Goal: Information Seeking & Learning: Learn about a topic

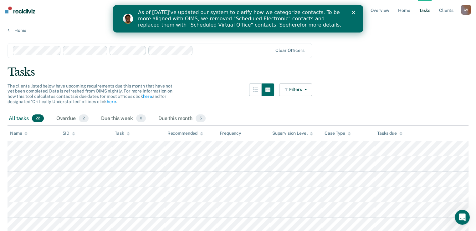
click at [353, 12] on polygon "Close" at bounding box center [353, 13] width 4 height 4
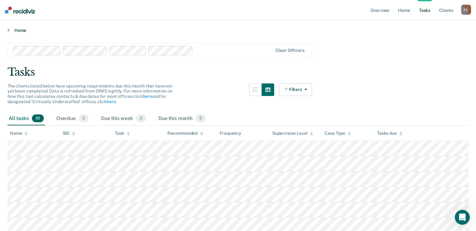
click at [59, 31] on link "Home" at bounding box center [238, 31] width 461 height 6
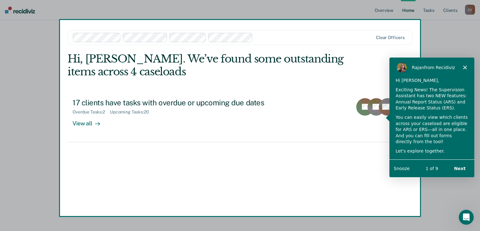
click at [466, 67] on icon "Close" at bounding box center [465, 67] width 4 height 4
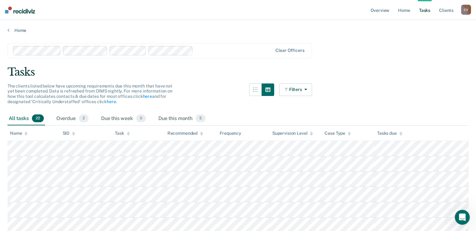
click at [208, 53] on div at bounding box center [233, 50] width 77 height 7
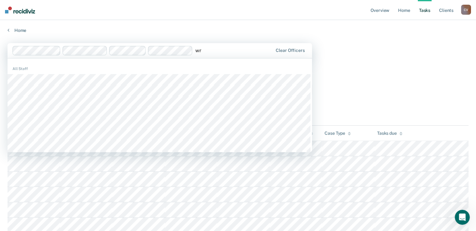
type input "w"
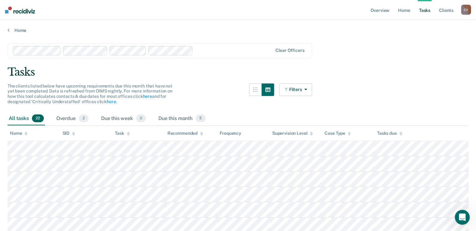
click at [17, 12] on img at bounding box center [20, 10] width 30 height 7
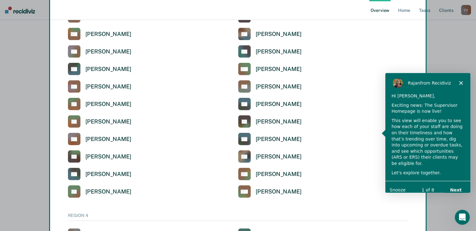
scroll to position [1436, 0]
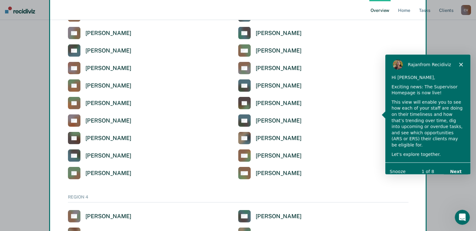
click at [457, 165] on button "Next" at bounding box center [455, 171] width 24 height 13
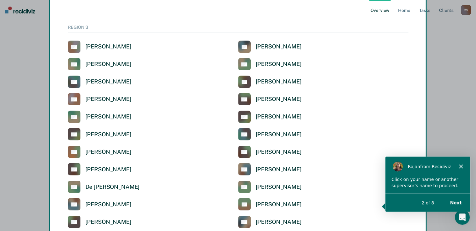
scroll to position [1061, 0]
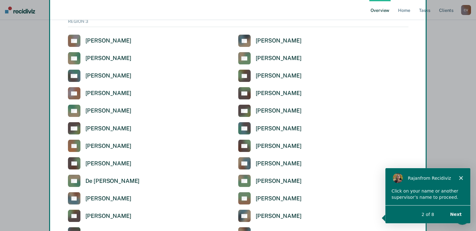
click at [286, 162] on div "Product tour overlay" at bounding box center [238, 115] width 476 height 231
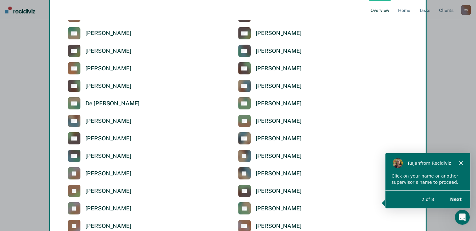
scroll to position [1123, 0]
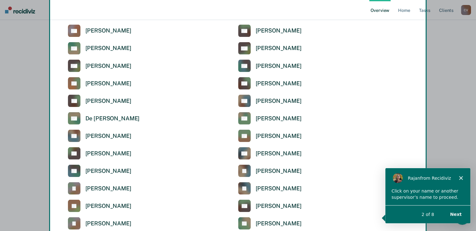
click at [243, 101] on div "Product tour overlay" at bounding box center [238, 115] width 476 height 231
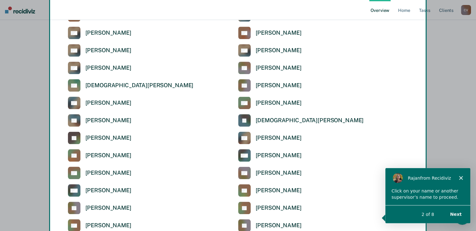
scroll to position [623, 0]
click at [460, 212] on button "Next" at bounding box center [455, 213] width 24 height 13
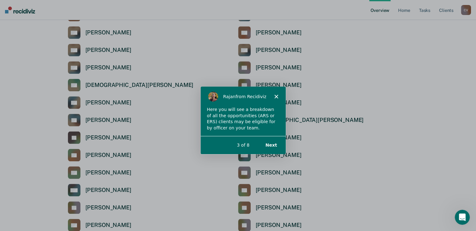
scroll to position [0, 0]
click at [271, 144] on button "Next" at bounding box center [270, 145] width 24 height 13
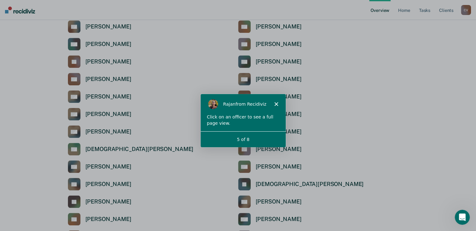
scroll to position [563, 0]
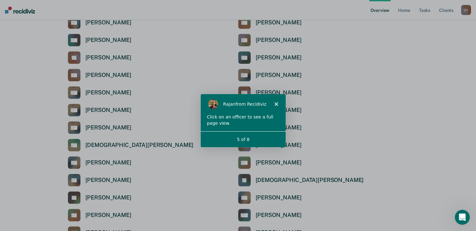
click at [276, 103] on polygon "Close" at bounding box center [276, 104] width 4 height 4
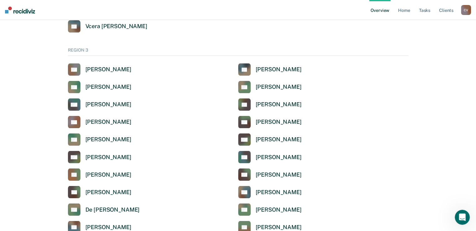
scroll to position [1063, 0]
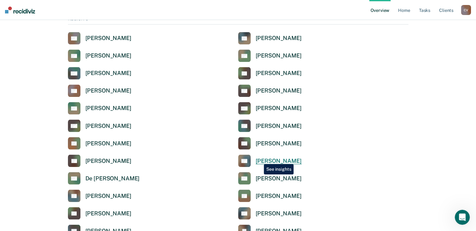
click at [259, 160] on div "[PERSON_NAME]" at bounding box center [279, 160] width 46 height 7
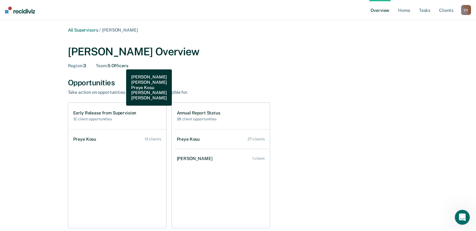
click at [121, 65] on div "Team : 5 Officers" at bounding box center [112, 65] width 32 height 5
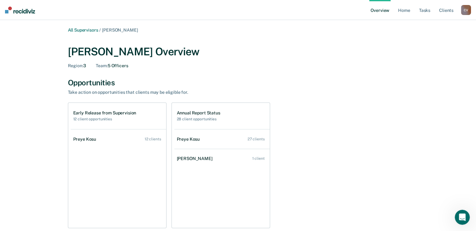
drag, startPoint x: 189, startPoint y: 140, endPoint x: 153, endPoint y: 171, distance: 46.8
click at [153, 171] on ul "Preye Kosu 12 clients" at bounding box center [118, 178] width 95 height 99
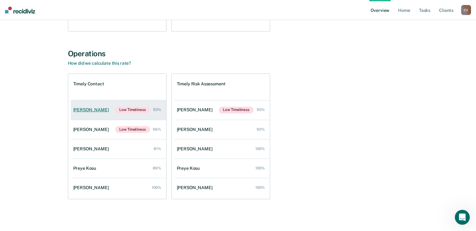
scroll to position [197, 0]
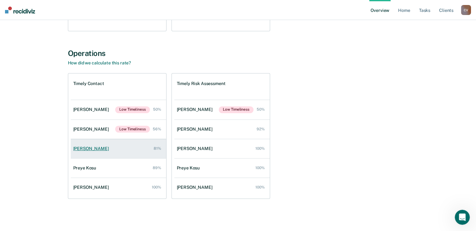
click at [97, 147] on div "[PERSON_NAME]" at bounding box center [92, 148] width 38 height 5
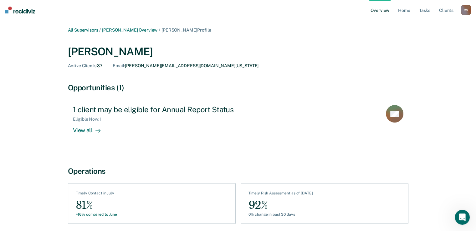
scroll to position [197, 0]
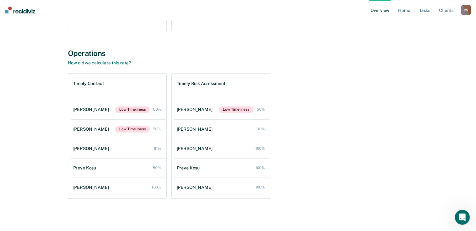
drag, startPoint x: 126, startPoint y: 169, endPoint x: 38, endPoint y: 153, distance: 88.6
click at [38, 153] on div "All Supervisors / [PERSON_NAME] [PERSON_NAME] Overview Region : 3 Team : 5 Offi…" at bounding box center [238, 20] width 461 height 381
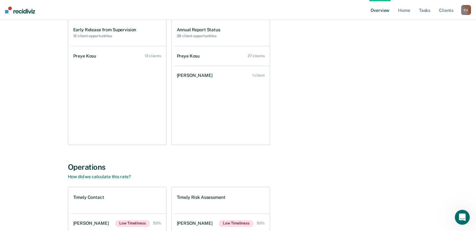
scroll to position [0, 0]
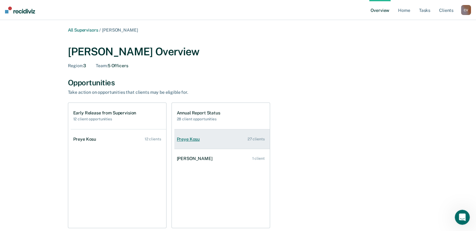
click at [189, 140] on div "Preye Kosu" at bounding box center [190, 139] width 26 height 5
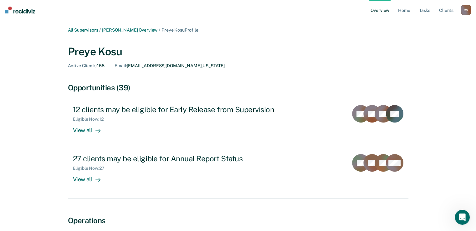
click at [93, 54] on div "Preye Kosu" at bounding box center [238, 51] width 340 height 13
click at [85, 52] on div "Preye Kosu" at bounding box center [238, 51] width 340 height 13
click at [86, 52] on div "Preye Kosu" at bounding box center [238, 51] width 340 height 13
click at [191, 31] on span "Preye Kosu Profile" at bounding box center [179, 30] width 37 height 5
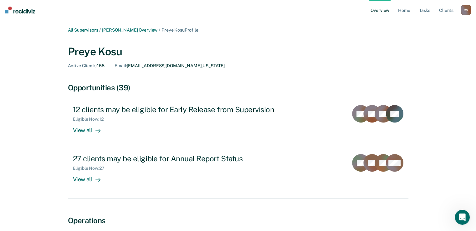
click at [464, 11] on div "C V" at bounding box center [466, 10] width 10 height 10
click at [425, 25] on link "Profile" at bounding box center [440, 25] width 50 height 5
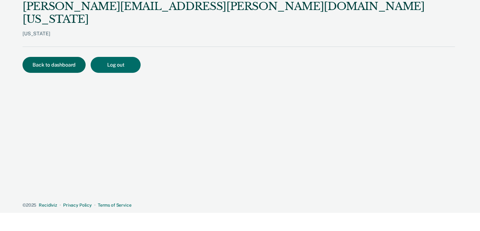
click at [55, 57] on button "Back to dashboard" at bounding box center [54, 65] width 63 height 16
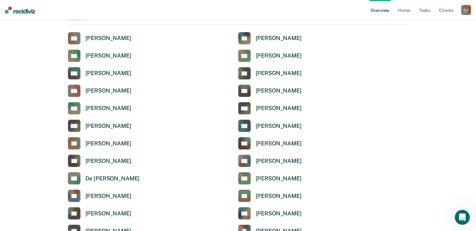
scroll to position [1095, 0]
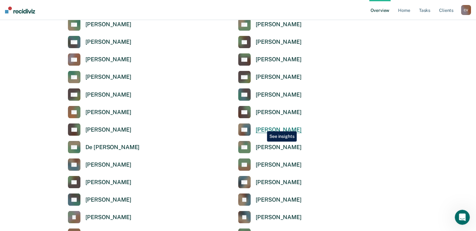
click at [262, 127] on div "[PERSON_NAME]" at bounding box center [279, 129] width 46 height 7
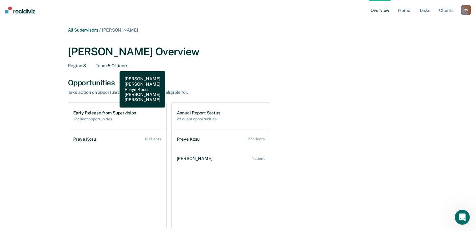
click at [115, 67] on div "Team : 5 Officers" at bounding box center [112, 65] width 32 height 5
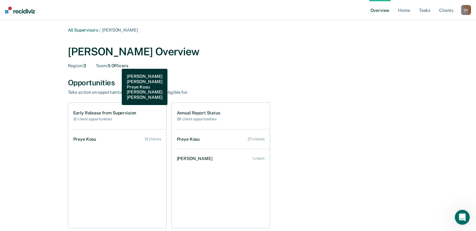
click at [117, 64] on div "Team : 5 Officers" at bounding box center [112, 65] width 32 height 5
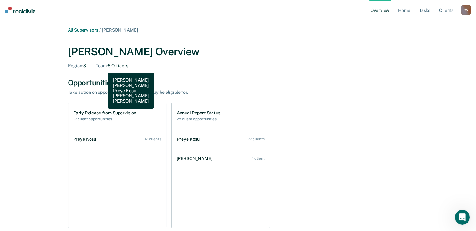
click at [103, 68] on span "Team :" at bounding box center [102, 65] width 12 height 5
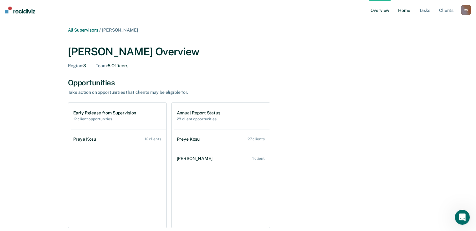
click at [407, 12] on link "Home" at bounding box center [404, 10] width 14 height 20
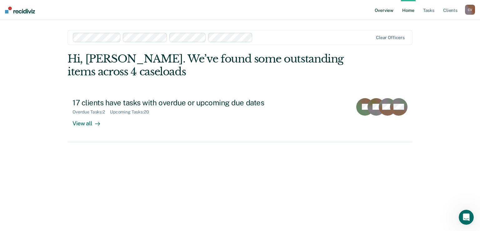
click at [385, 12] on link "Overview" at bounding box center [384, 10] width 21 height 20
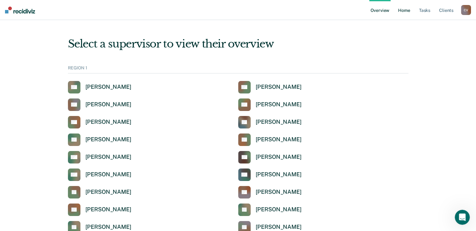
click at [402, 7] on link "Home" at bounding box center [404, 10] width 14 height 20
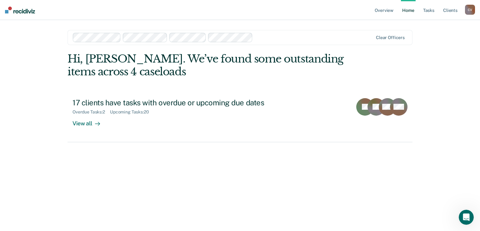
click at [256, 38] on input "text" at bounding box center [256, 37] width 1 height 6
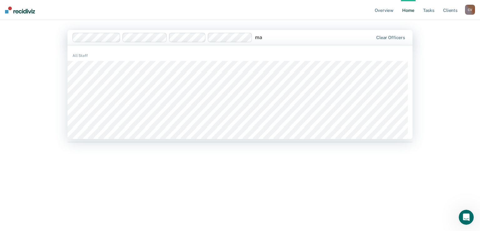
type input "m"
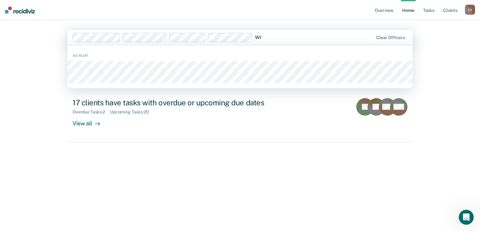
type input "W"
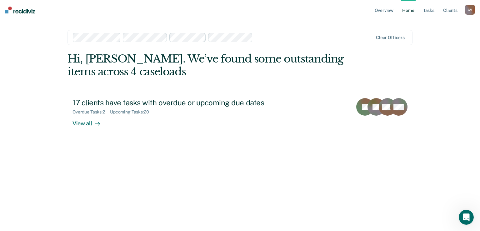
click at [33, 100] on div "Overview Home Tasks Client s [PERSON_NAME] C V Profile How it works Log Out Cle…" at bounding box center [240, 115] width 480 height 231
